Goal: Information Seeking & Learning: Check status

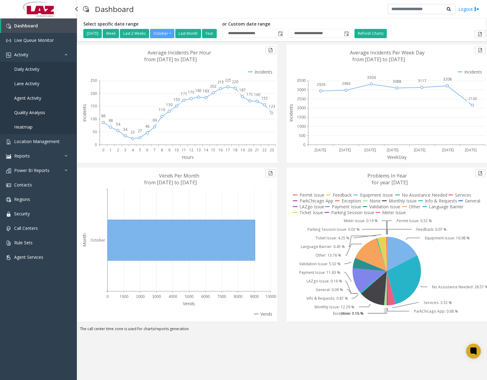
click at [36, 73] on link "Daily Activity" at bounding box center [38, 69] width 77 height 14
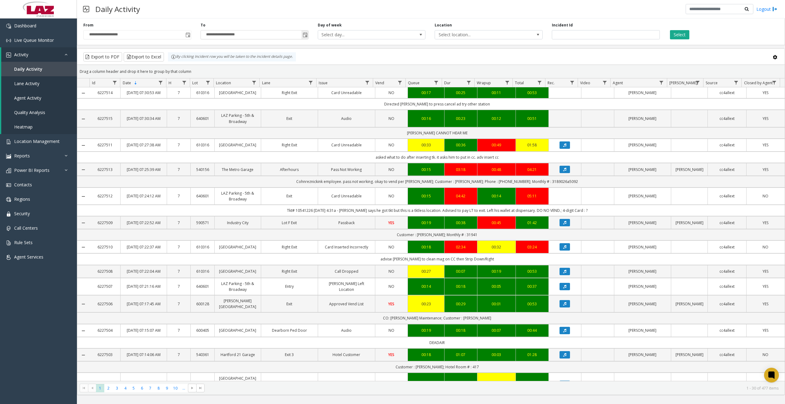
click at [305, 35] on span "Toggle popup" at bounding box center [305, 35] width 5 height 5
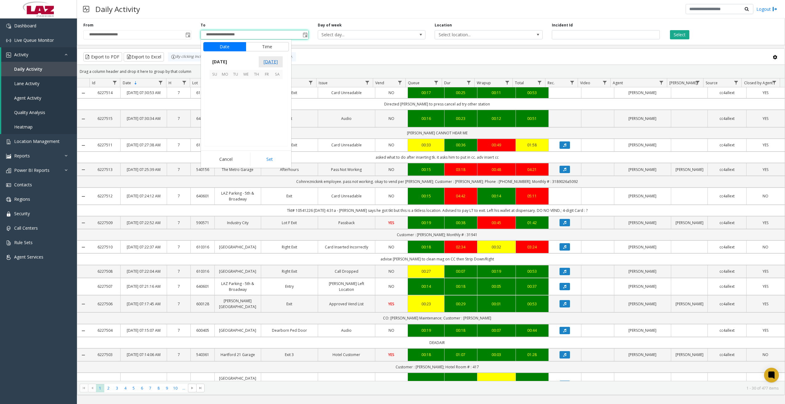
scroll to position [9, 0]
click at [278, 96] on span "11" at bounding box center [277, 95] width 10 height 10
click at [217, 106] on span "7" at bounding box center [218, 107] width 2 height 6
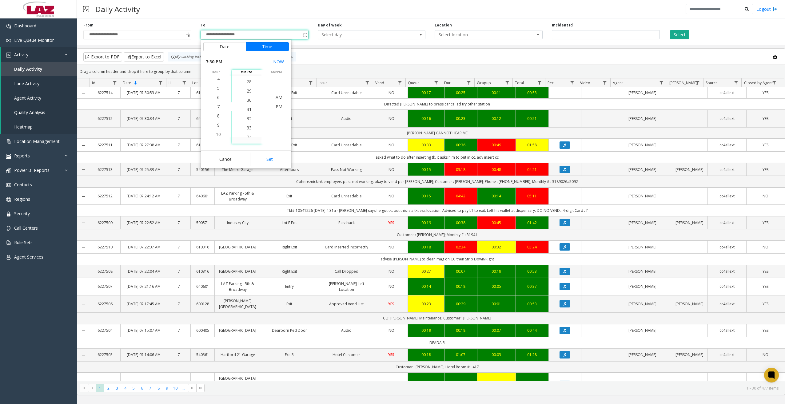
scroll to position [277, 0]
click at [247, 106] on span "30" at bounding box center [249, 107] width 5 height 6
click at [276, 97] on span "AM" at bounding box center [279, 97] width 7 height 6
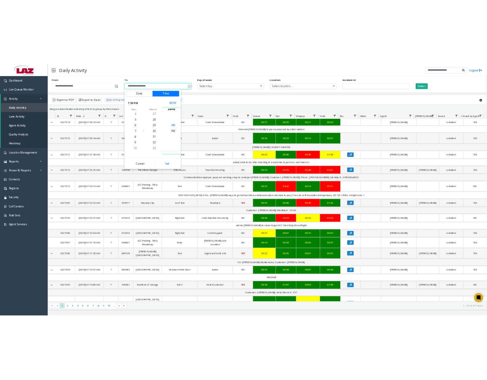
scroll to position [0, 0]
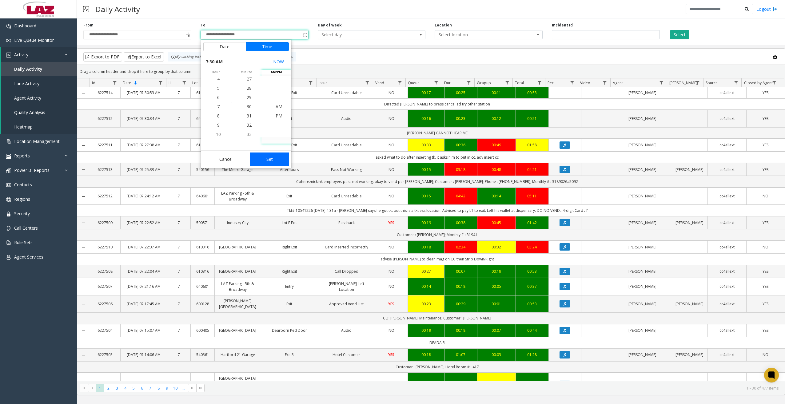
click at [272, 157] on button "Set" at bounding box center [269, 160] width 39 height 14
type input "**********"
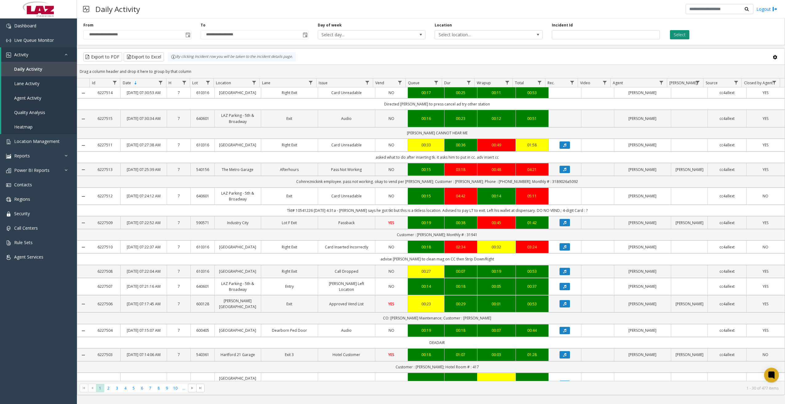
click at [487, 36] on button "Select" at bounding box center [679, 34] width 19 height 9
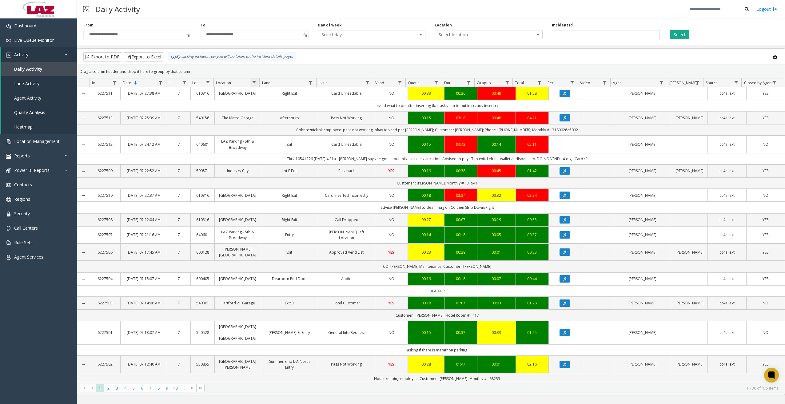
click at [256, 82] on span "Data table" at bounding box center [254, 82] width 5 height 5
click at [279, 109] on input "Location Filter" at bounding box center [280, 109] width 52 height 10
type input "******"
click at [292, 169] on button "Filter" at bounding box center [293, 167] width 25 height 14
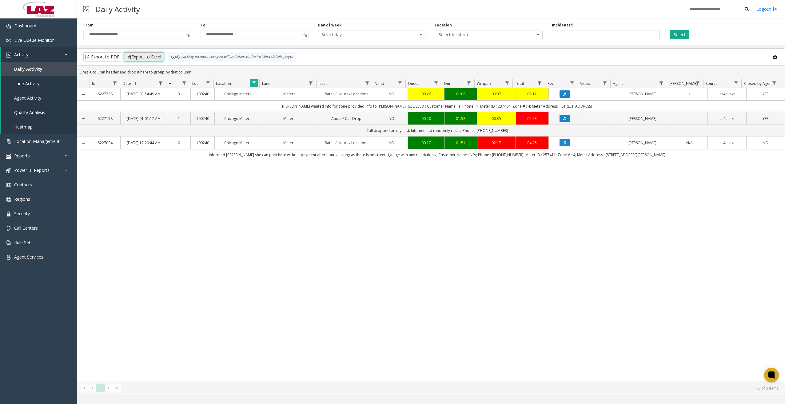
click at [157, 54] on button "Export to Excel" at bounding box center [144, 56] width 40 height 9
click at [202, 8] on div "Daily Activity Logout" at bounding box center [431, 9] width 708 height 18
click at [487, 12] on div "Daily Activity Logout" at bounding box center [431, 9] width 708 height 18
click at [48, 28] on link "Dashboard" at bounding box center [38, 25] width 77 height 14
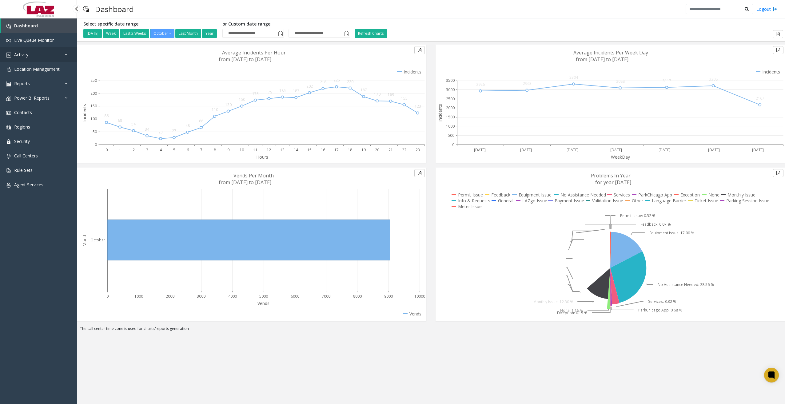
click at [45, 56] on link "Activity" at bounding box center [38, 54] width 77 height 14
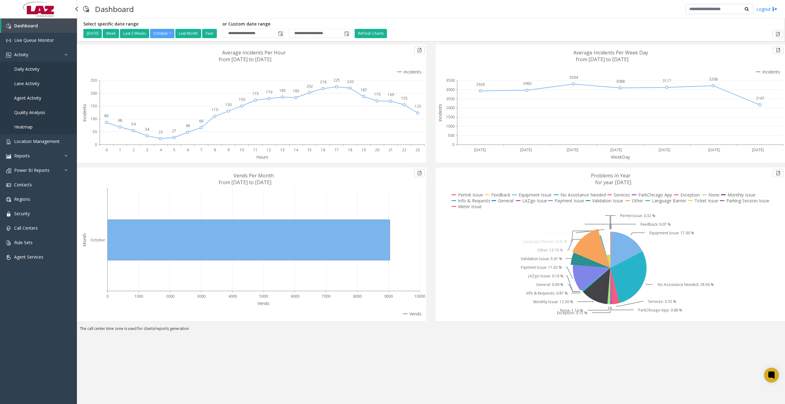
click at [35, 68] on span "Daily Activity" at bounding box center [26, 69] width 25 height 6
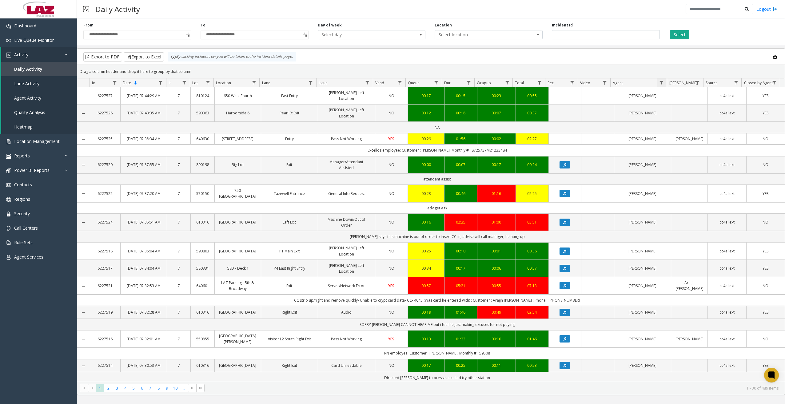
click at [661, 82] on span "Data table" at bounding box center [661, 82] width 5 height 5
click at [675, 112] on input "Agent Filter" at bounding box center [688, 109] width 52 height 10
type input "****"
click at [692, 165] on button "Filter" at bounding box center [701, 167] width 25 height 14
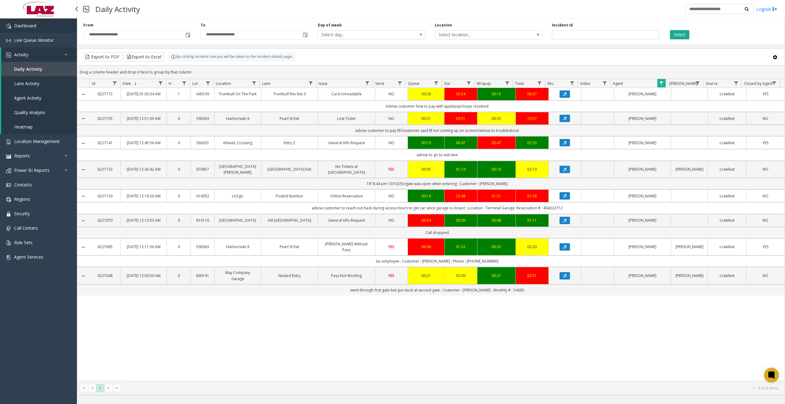
click at [34, 26] on span "Dashboard" at bounding box center [25, 26] width 22 height 6
